Goal: Check status: Check status

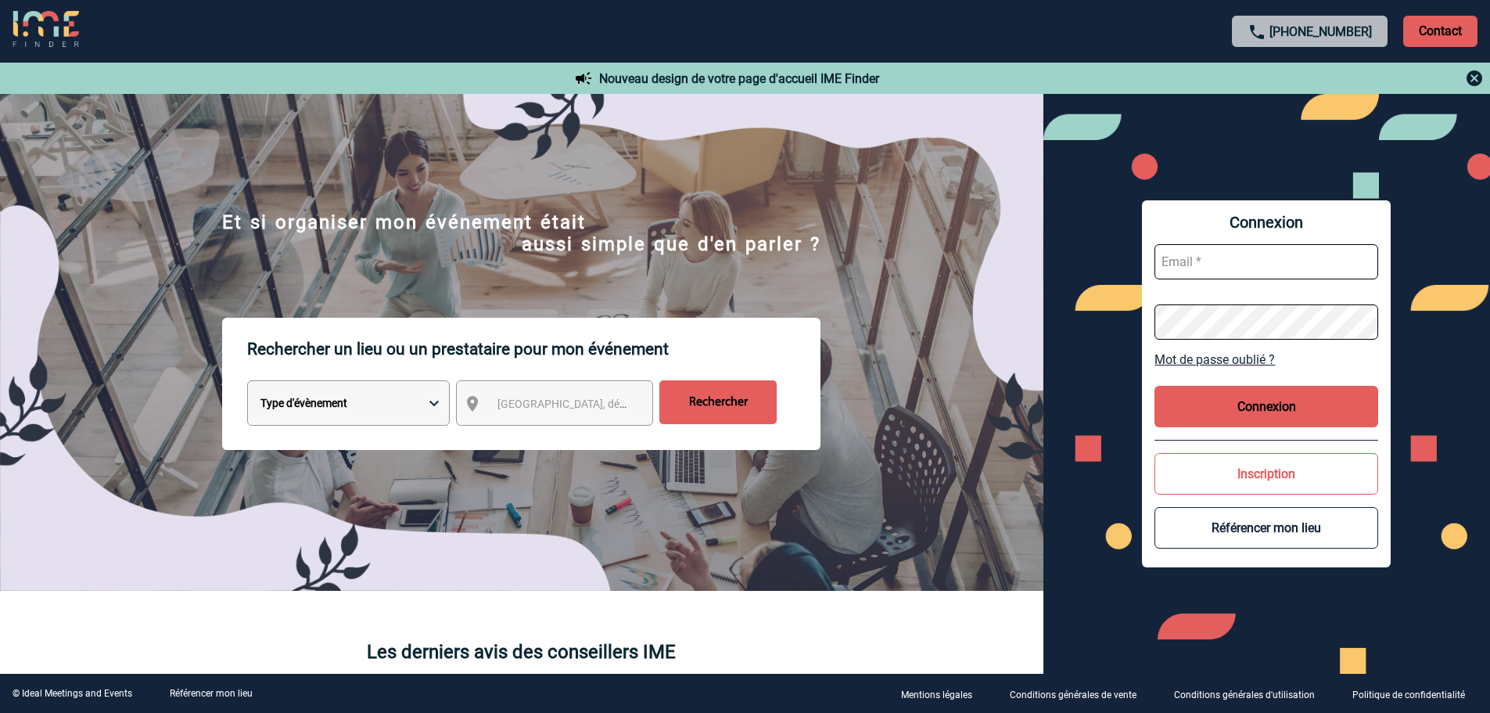
type input "mknopf@ime-groupe.com"
click at [1230, 413] on button "Connexion" at bounding box center [1266, 406] width 224 height 41
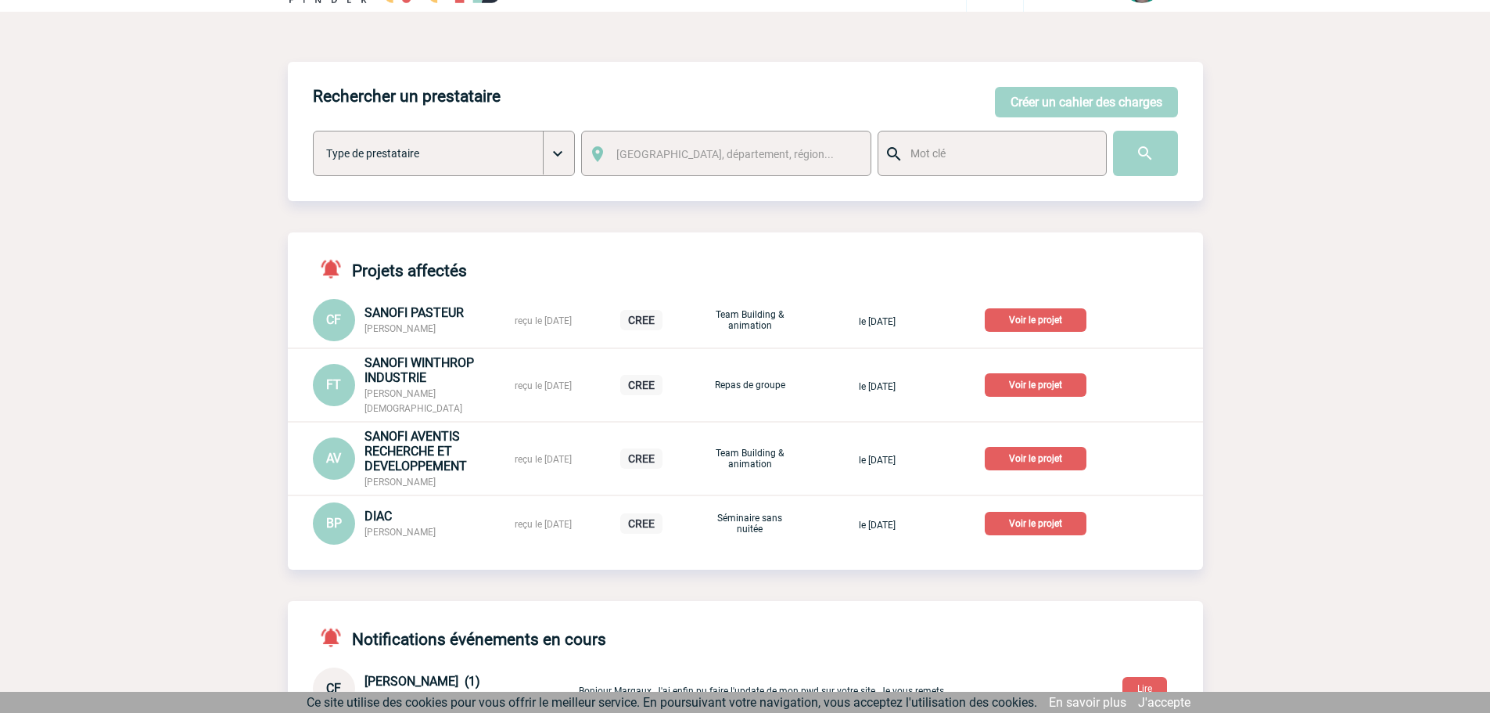
scroll to position [78, 0]
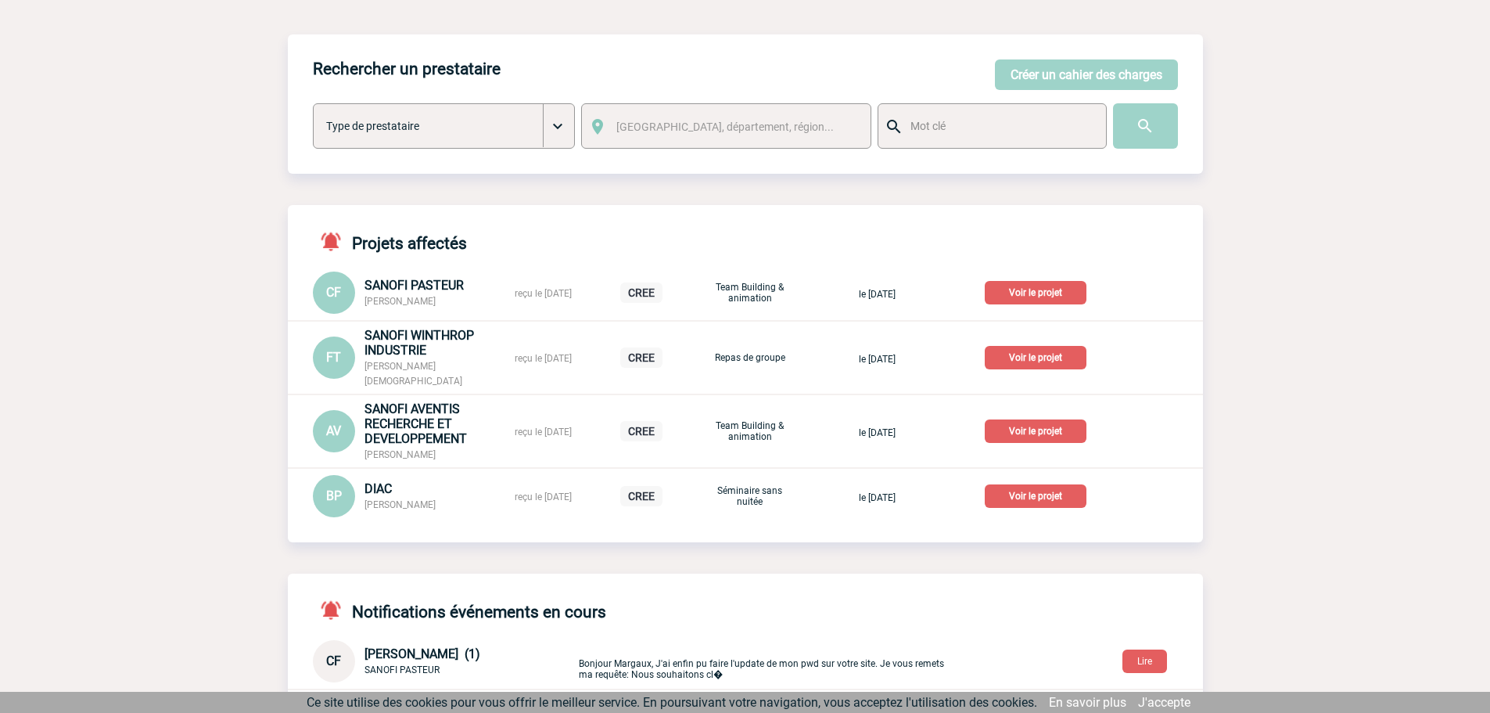
click at [1032, 287] on p "Voir le projet" at bounding box center [1036, 292] width 102 height 23
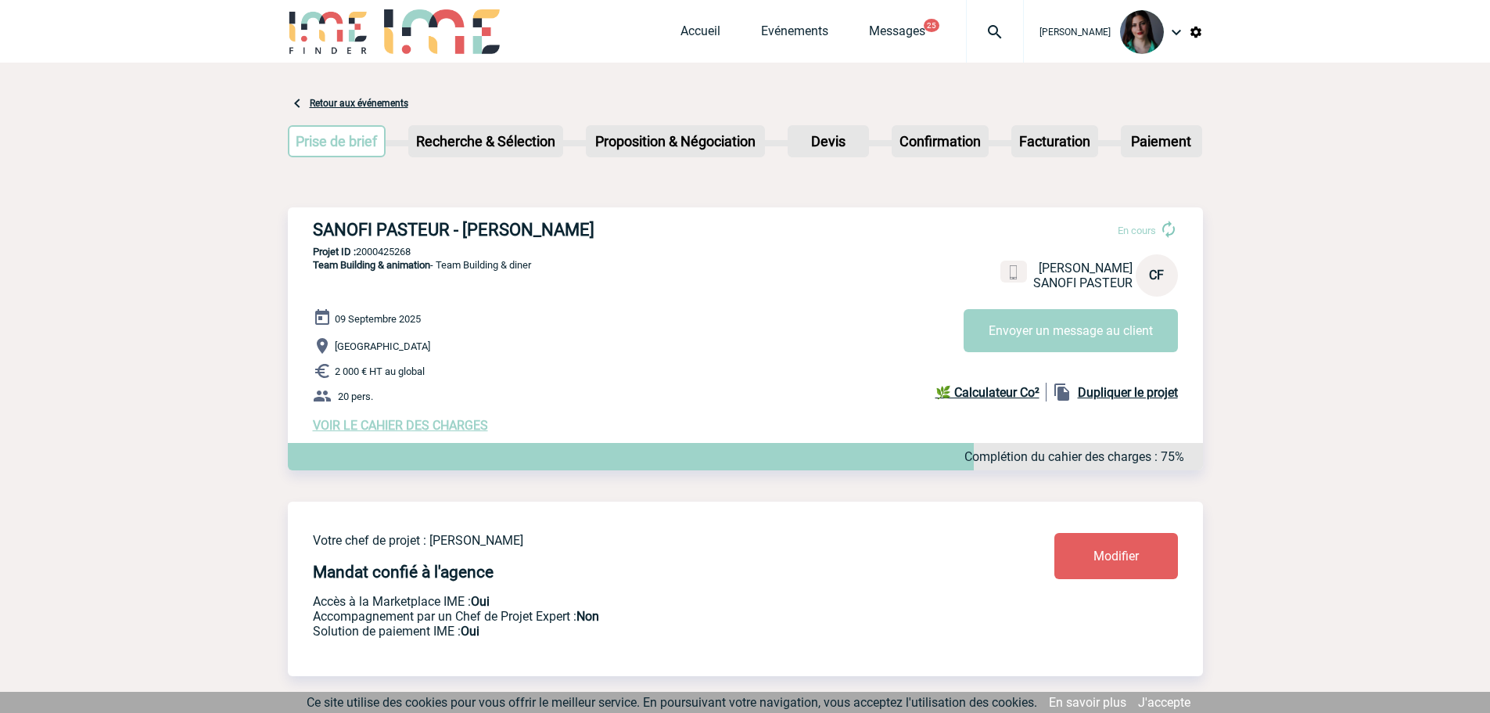
drag, startPoint x: 607, startPoint y: 224, endPoint x: 322, endPoint y: 240, distance: 285.1
click at [318, 239] on h3 "SANOFI PASTEUR - Christine FRAISSE" at bounding box center [547, 230] width 469 height 20
copy h3 "SANOFI PASTEUR - Christine FRAISSE"
drag, startPoint x: 416, startPoint y: 254, endPoint x: 357, endPoint y: 253, distance: 58.7
click at [357, 253] on p "Projet ID : 2000425268" at bounding box center [745, 252] width 915 height 12
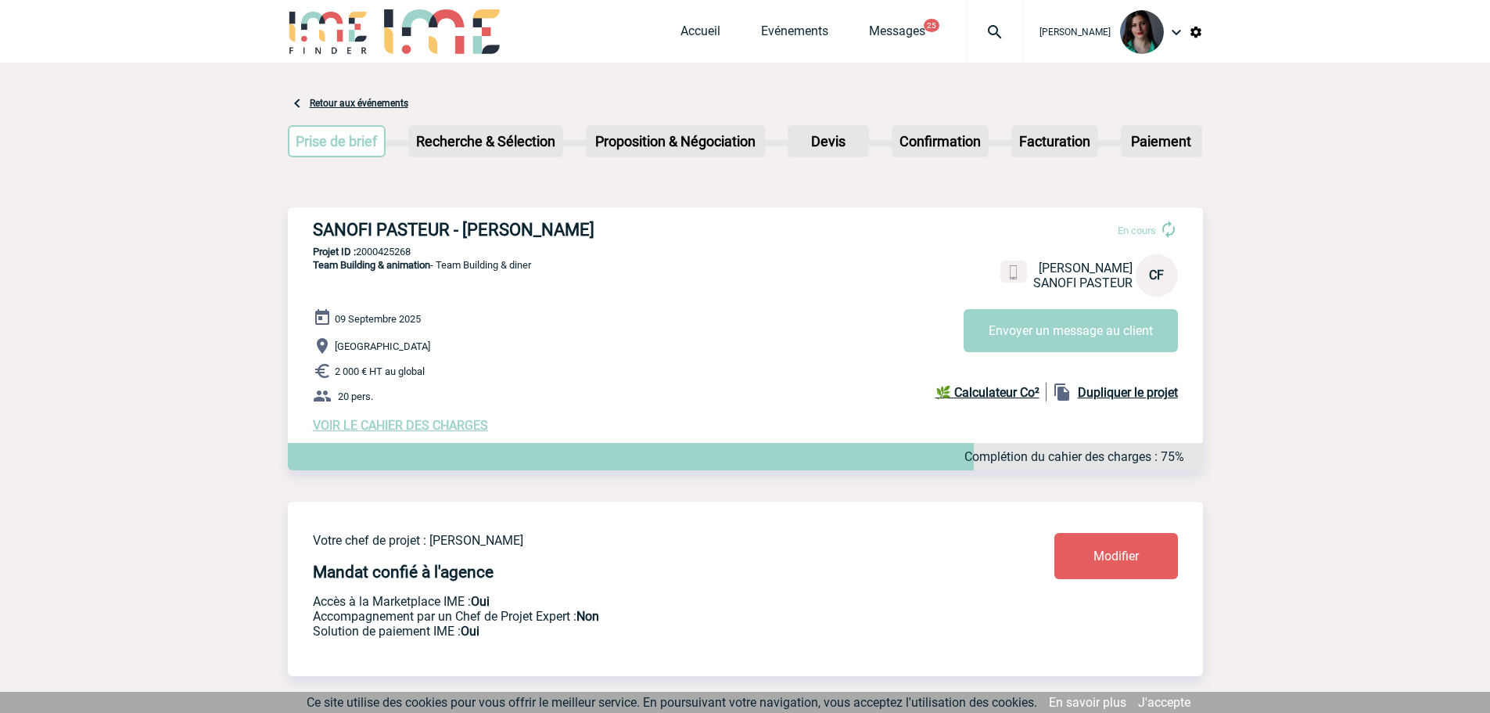
copy p "2000425268"
click at [899, 34] on link "Messages" at bounding box center [897, 34] width 56 height 22
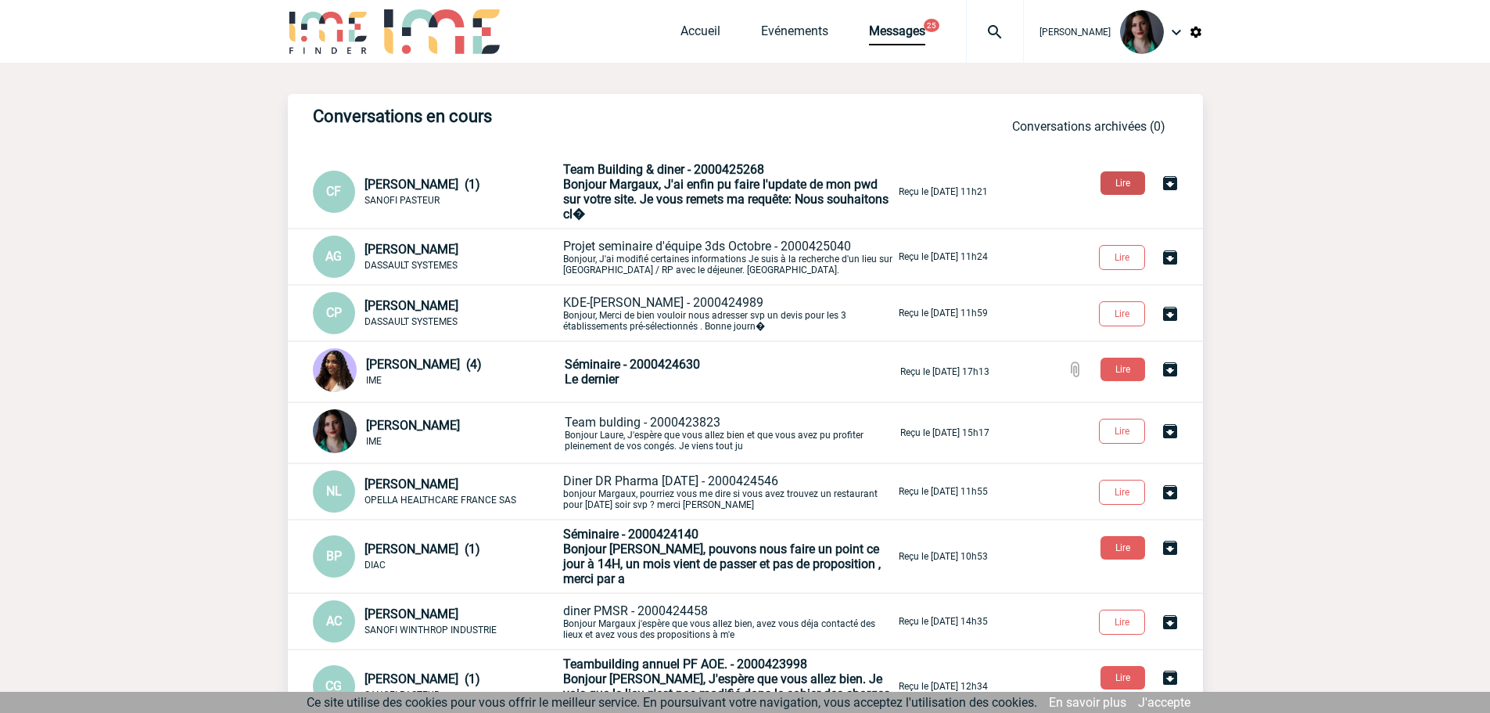
click at [1133, 185] on button "Lire" at bounding box center [1122, 182] width 45 height 23
